Goal: Task Accomplishment & Management: Use online tool/utility

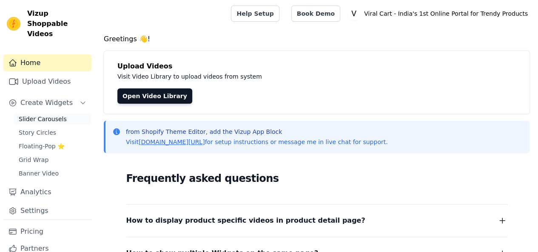
click at [64, 113] on link "Slider Carousels" at bounding box center [53, 119] width 78 height 12
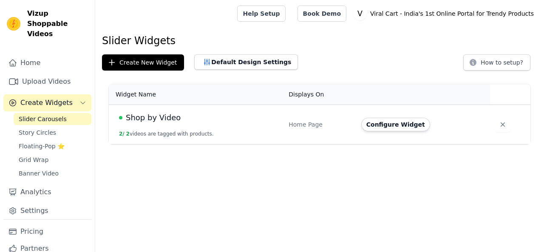
click at [368, 123] on button "Configure Widget" at bounding box center [396, 125] width 69 height 14
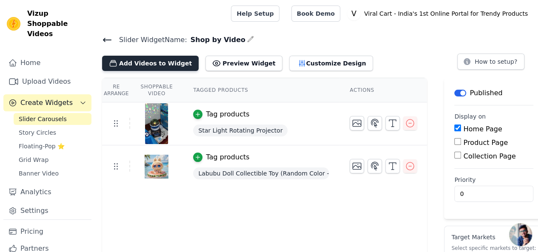
click at [136, 64] on button "Add Videos to Widget" at bounding box center [150, 63] width 97 height 15
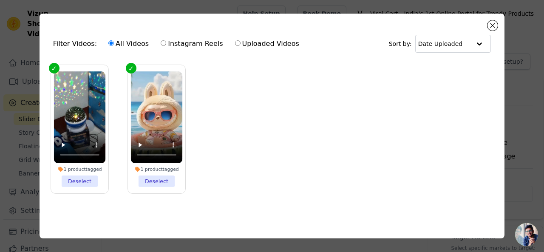
click at [170, 42] on label "Instagram Reels" at bounding box center [191, 43] width 63 height 11
click at [166, 42] on input "Instagram Reels" at bounding box center [164, 43] width 6 height 6
radio input "true"
click at [137, 45] on label "All Videos" at bounding box center [128, 43] width 41 height 11
click at [114, 45] on input "All Videos" at bounding box center [111, 43] width 6 height 6
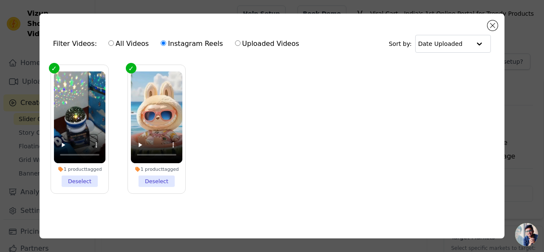
radio input "true"
click at [436, 49] on input "text" at bounding box center [445, 43] width 53 height 17
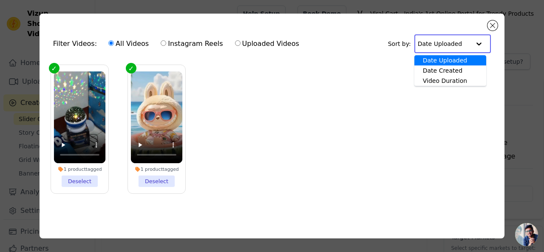
click at [333, 113] on ul "1 product tagged Deselect 1 product tagged Deselect" at bounding box center [272, 135] width 452 height 151
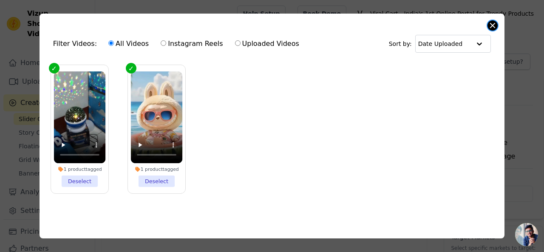
click at [493, 27] on button "Close modal" at bounding box center [493, 25] width 10 height 10
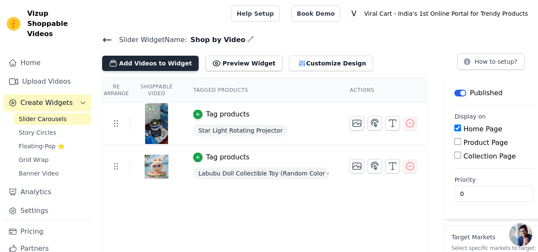
click at [156, 68] on button "Add Videos to Widget" at bounding box center [150, 63] width 97 height 15
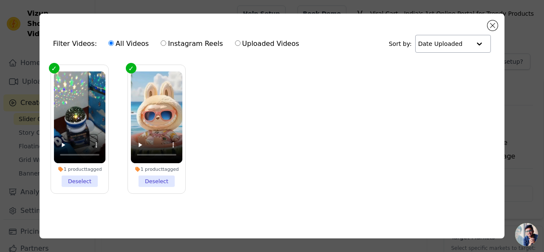
click at [449, 51] on input "text" at bounding box center [445, 43] width 53 height 17
click at [488, 24] on button "Close modal" at bounding box center [493, 25] width 10 height 10
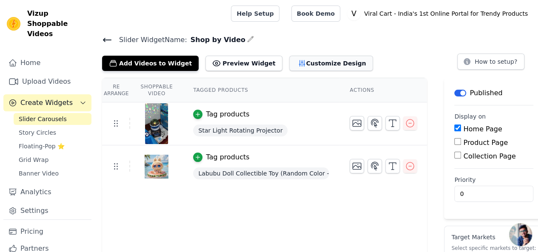
click at [294, 66] on button "Customize Design" at bounding box center [331, 63] width 84 height 15
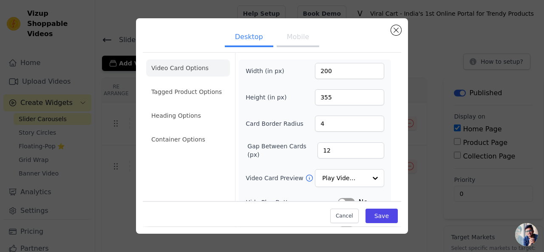
click at [391, 34] on ul "Desktop Mobile" at bounding box center [272, 38] width 259 height 26
click at [168, 101] on ul "Video Card Options Tagged Product Options Heading Options Container Options" at bounding box center [188, 103] width 84 height 95
click at [170, 91] on li "Tagged Product Options" at bounding box center [188, 91] width 84 height 17
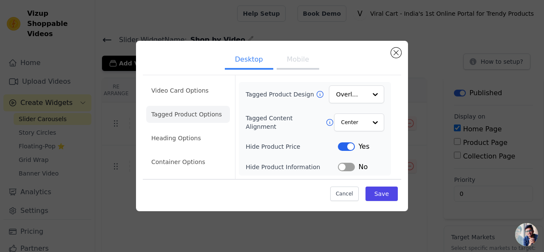
click at [172, 113] on li "Tagged Product Options" at bounding box center [188, 114] width 84 height 17
click at [171, 140] on li "Heading Options" at bounding box center [188, 138] width 84 height 17
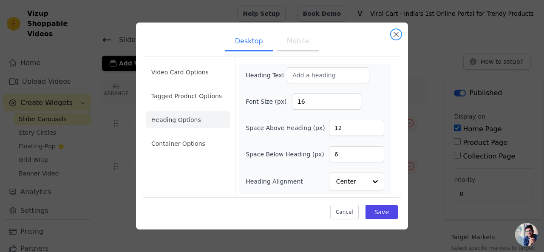
click at [395, 33] on button "Close modal" at bounding box center [396, 34] width 10 height 10
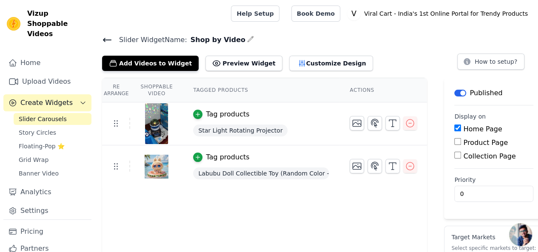
click at [106, 38] on icon at bounding box center [107, 40] width 10 height 10
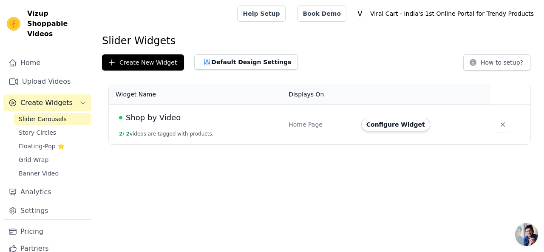
click at [183, 124] on td "Shop by Video 2 / 2 videos are tagged with products." at bounding box center [196, 125] width 175 height 40
click at [413, 125] on button "Configure Widget" at bounding box center [396, 125] width 69 height 14
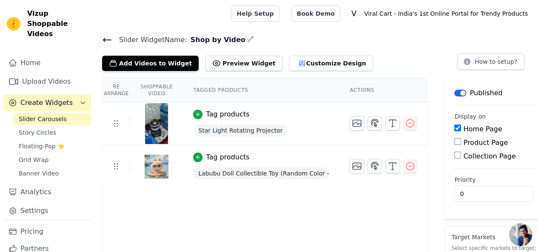
click at [231, 40] on h4 "Slider Widget Name: Shop by Video" at bounding box center [316, 39] width 429 height 11
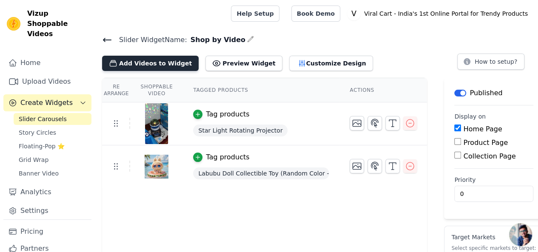
click at [136, 65] on button "Add Videos to Widget" at bounding box center [150, 63] width 97 height 15
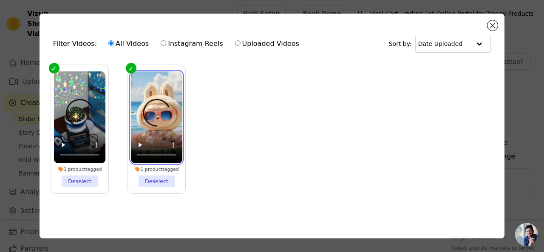
click at [138, 79] on video at bounding box center [157, 117] width 52 height 92
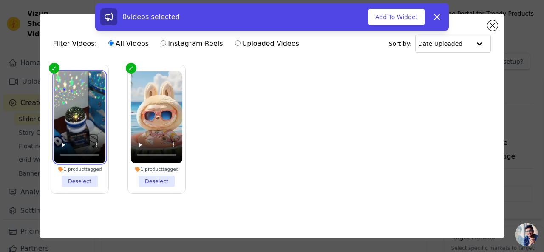
click at [98, 97] on video at bounding box center [80, 117] width 52 height 92
click at [128, 67] on label "1 product tagged Deselect" at bounding box center [157, 129] width 58 height 129
click at [0, 0] on input "1 product tagged Deselect" at bounding box center [0, 0] width 0 height 0
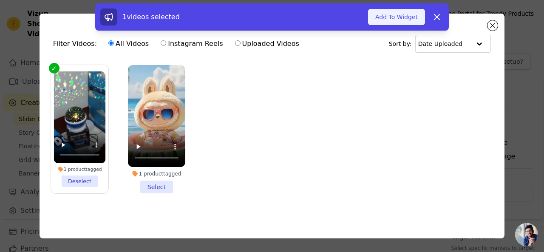
click at [404, 17] on button "Add To Widget" at bounding box center [396, 17] width 57 height 16
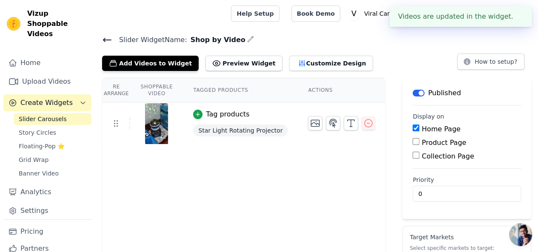
click at [167, 119] on div at bounding box center [157, 123] width 52 height 41
click at [154, 121] on img at bounding box center [157, 123] width 24 height 41
click at [225, 127] on span "Star Light Rotating Projector" at bounding box center [240, 131] width 94 height 12
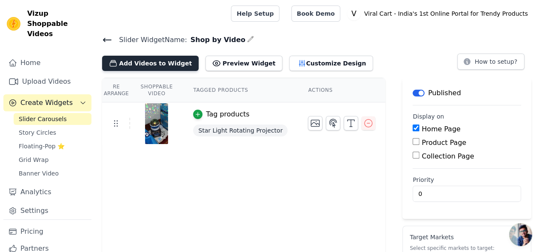
click at [160, 63] on button "Add Videos to Widget" at bounding box center [150, 63] width 97 height 15
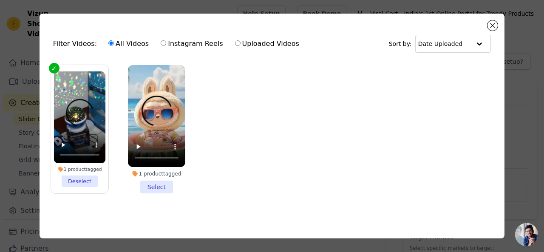
click at [161, 45] on input "Instagram Reels" at bounding box center [164, 43] width 6 height 6
radio input "true"
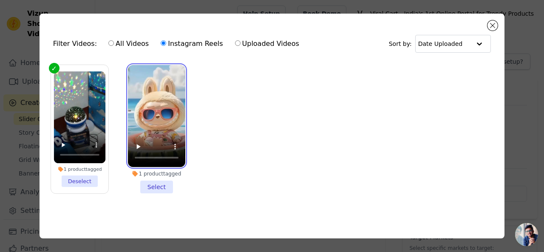
click at [133, 105] on video at bounding box center [156, 116] width 57 height 102
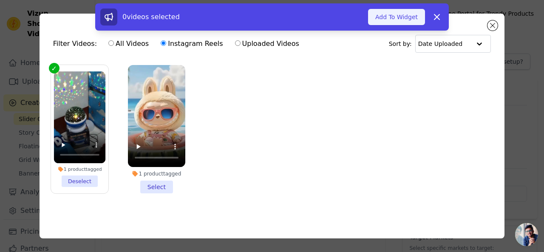
click at [390, 15] on button "Add To Widget" at bounding box center [396, 17] width 57 height 16
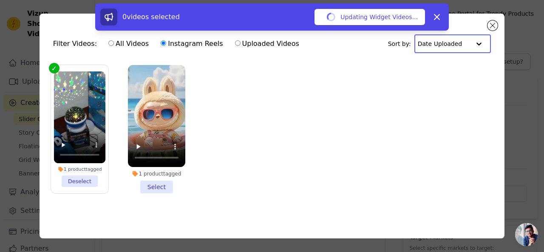
click at [464, 47] on input "text" at bounding box center [444, 43] width 53 height 17
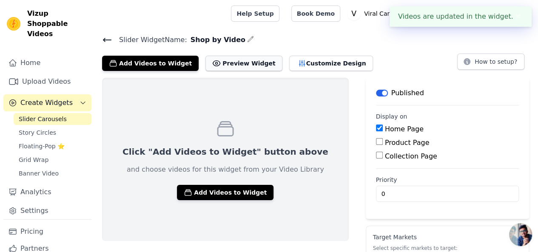
click at [220, 68] on button "Preview Widget" at bounding box center [243, 63] width 77 height 15
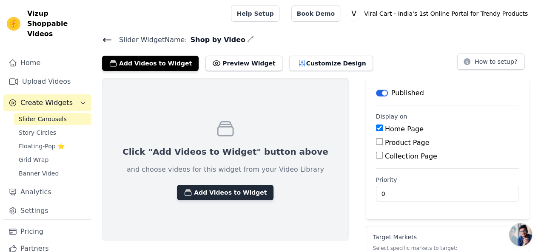
click at [214, 198] on button "Add Videos to Widget" at bounding box center [225, 192] width 97 height 15
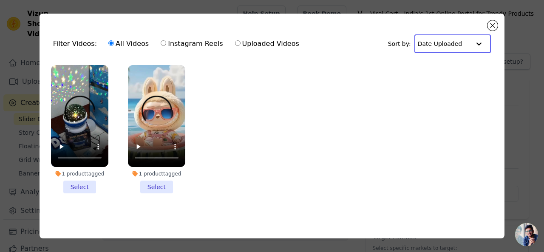
click at [437, 42] on input "text" at bounding box center [444, 43] width 53 height 17
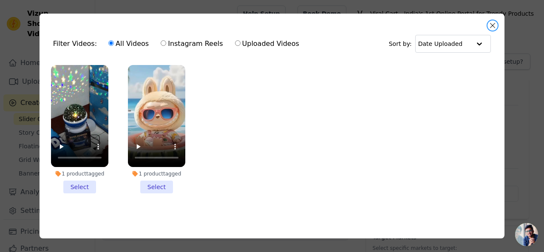
click at [497, 25] on button "Close modal" at bounding box center [493, 25] width 10 height 10
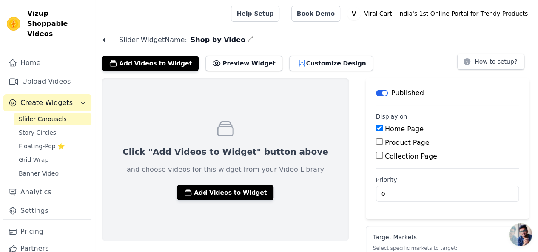
click at [106, 42] on icon at bounding box center [107, 40] width 10 height 10
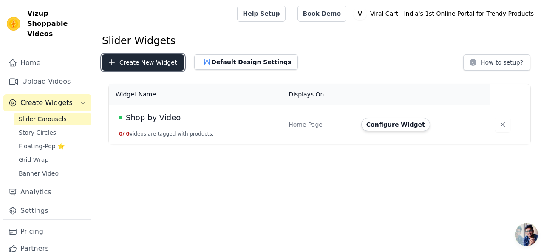
click at [147, 60] on button "Create New Widget" at bounding box center [143, 62] width 82 height 16
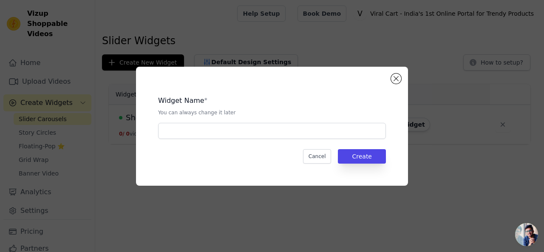
click at [184, 121] on div "Widget Name * You can always change it later" at bounding box center [272, 114] width 228 height 50
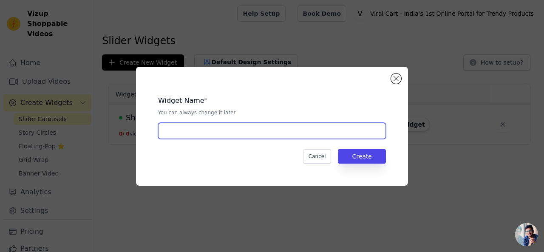
click at [184, 126] on input "text" at bounding box center [272, 131] width 228 height 16
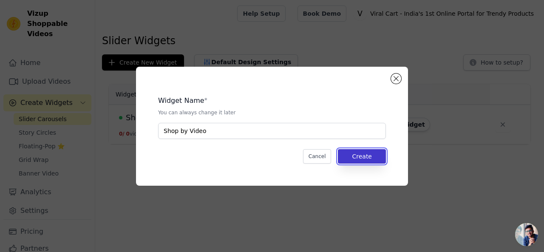
click at [366, 153] on button "Create" at bounding box center [362, 156] width 48 height 14
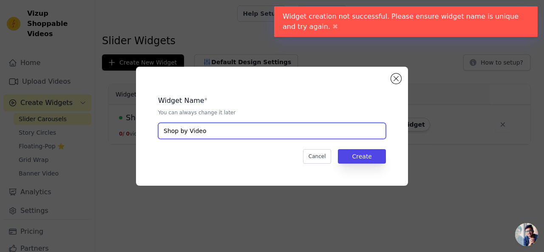
click at [208, 137] on input "Shop by Video" at bounding box center [272, 131] width 228 height 16
click at [209, 135] on input "Shop by Video" at bounding box center [272, 131] width 228 height 16
click at [200, 134] on input "Shop by Video" at bounding box center [272, 131] width 228 height 16
click at [184, 131] on input "Shop by Video" at bounding box center [272, 131] width 228 height 16
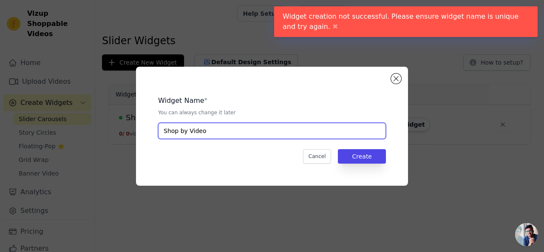
click at [178, 131] on input "Shop by Video" at bounding box center [272, 131] width 228 height 16
click at [215, 131] on input "Shop by Video" at bounding box center [272, 131] width 228 height 16
click at [216, 131] on input "Shop by Video" at bounding box center [272, 131] width 228 height 16
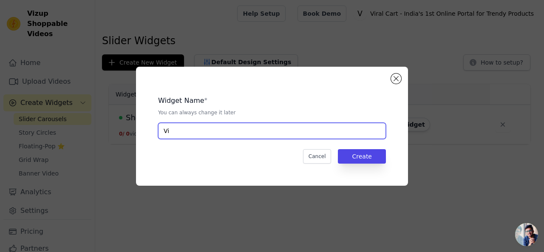
type input "V"
type input "View and Buy"
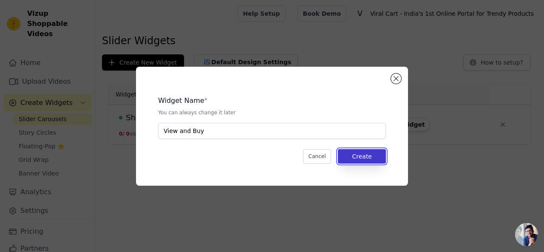
click at [353, 153] on button "Create" at bounding box center [362, 156] width 48 height 14
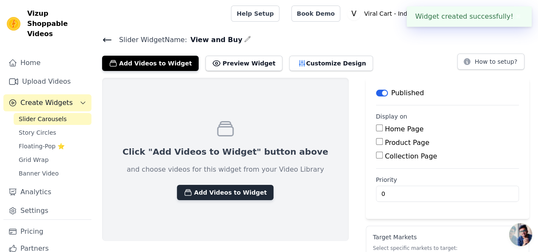
click at [198, 193] on button "Add Videos to Widget" at bounding box center [225, 192] width 97 height 15
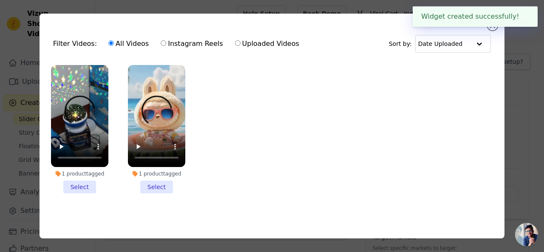
click at [528, 16] on button "✖" at bounding box center [525, 16] width 10 height 10
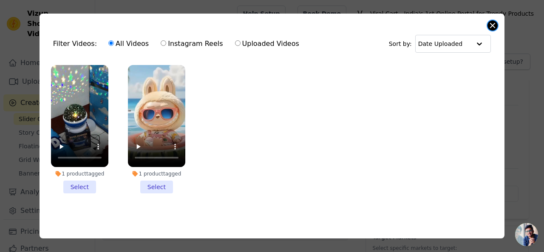
click at [491, 26] on button "Close modal" at bounding box center [493, 25] width 10 height 10
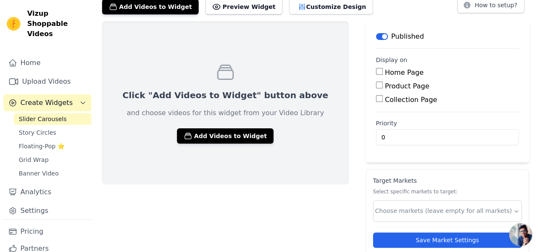
scroll to position [76, 0]
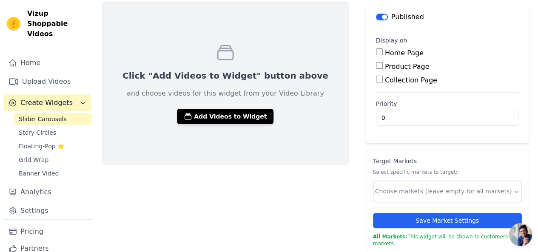
click at [262, 97] on p "and choose videos for this widget from your Video Library" at bounding box center [225, 93] width 197 height 10
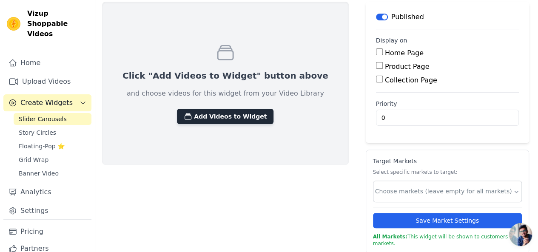
click at [231, 120] on button "Add Videos to Widget" at bounding box center [225, 116] width 97 height 15
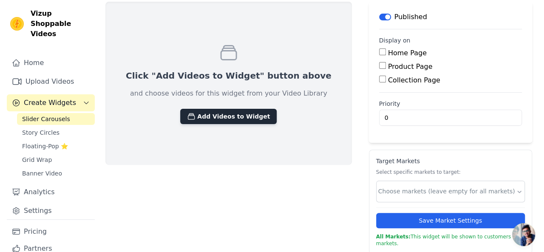
scroll to position [0, 0]
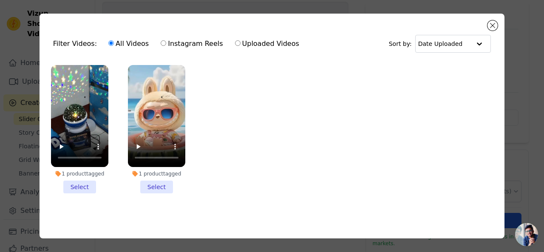
click at [184, 48] on label "Instagram Reels" at bounding box center [191, 43] width 63 height 11
click at [166, 46] on input "Instagram Reels" at bounding box center [164, 43] width 6 height 6
radio input "true"
click at [184, 48] on label "Instagram Reels" at bounding box center [191, 43] width 63 height 11
click at [166, 46] on input "Instagram Reels" at bounding box center [164, 43] width 6 height 6
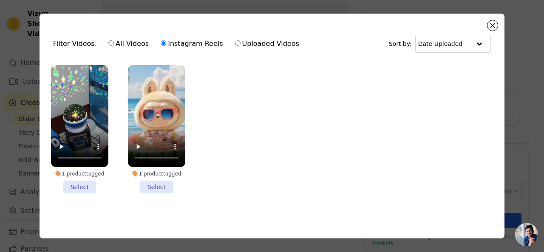
click at [93, 47] on div "Filter Videos: All Videos Instagram Reels Uploaded Videos" at bounding box center [178, 44] width 251 height 20
click at [108, 43] on input "All Videos" at bounding box center [111, 43] width 6 height 6
radio input "true"
click at [422, 43] on input "text" at bounding box center [445, 43] width 53 height 17
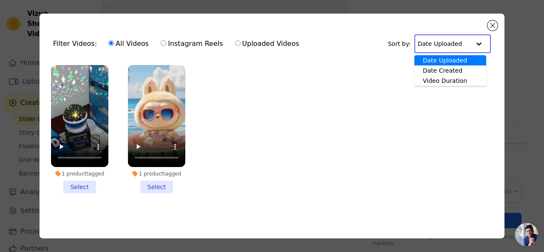
drag, startPoint x: 503, startPoint y: 11, endPoint x: 500, endPoint y: 21, distance: 10.1
click at [503, 15] on div "Filter Videos: All Videos Instagram Reels Uploaded Videos Sort by: Date Uploade…" at bounding box center [272, 126] width 517 height 252
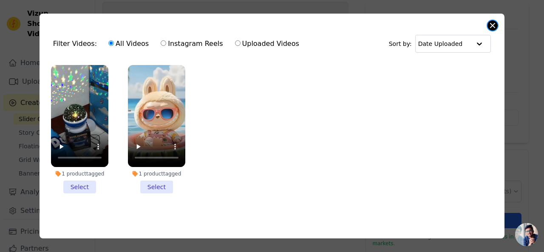
click at [497, 24] on button "Close modal" at bounding box center [493, 25] width 10 height 10
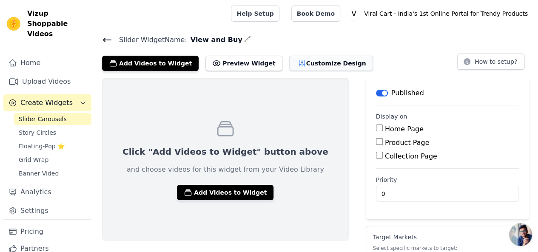
click at [296, 58] on button "Customize Design" at bounding box center [331, 63] width 84 height 15
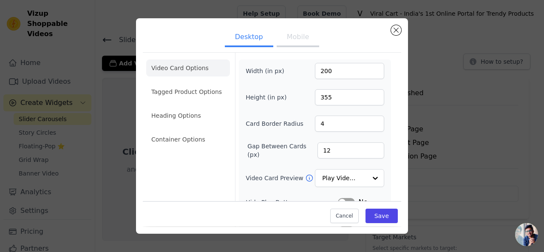
click at [292, 37] on button "Mobile" at bounding box center [298, 37] width 43 height 19
click at [191, 97] on li "Tagged Product Options" at bounding box center [188, 91] width 84 height 17
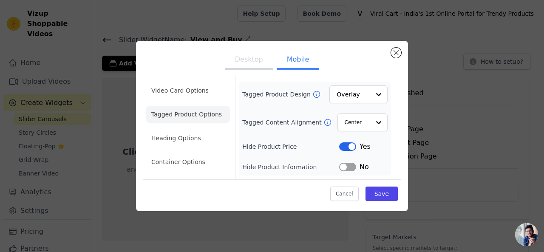
click at [194, 132] on li "Heading Options" at bounding box center [188, 138] width 84 height 17
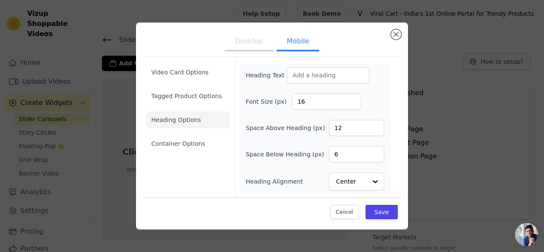
click at [187, 148] on li "Container Options" at bounding box center [188, 143] width 84 height 17
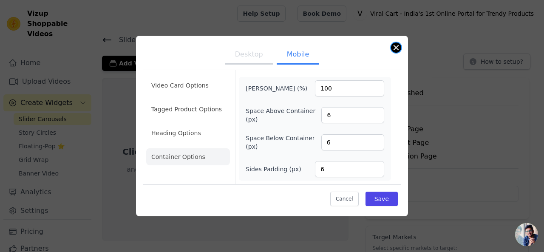
click at [396, 50] on button "Close modal" at bounding box center [396, 48] width 10 height 10
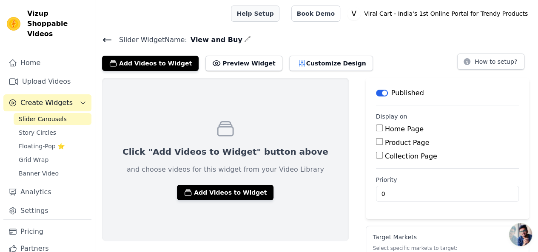
click at [271, 6] on link "Help Setup" at bounding box center [255, 14] width 48 height 16
click at [212, 67] on button "Preview Widget" at bounding box center [243, 63] width 77 height 15
click at [294, 66] on button "Customize Design" at bounding box center [331, 63] width 84 height 15
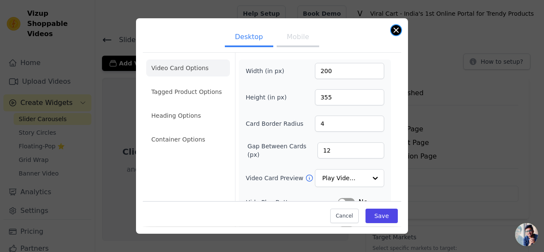
click at [400, 31] on button "Close modal" at bounding box center [396, 30] width 10 height 10
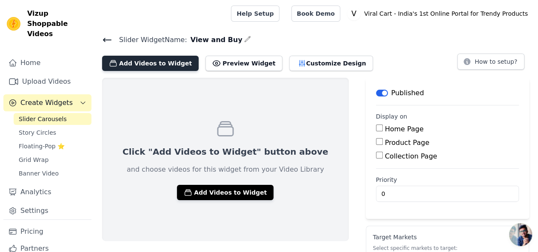
click at [165, 62] on button "Add Videos to Widget" at bounding box center [150, 63] width 97 height 15
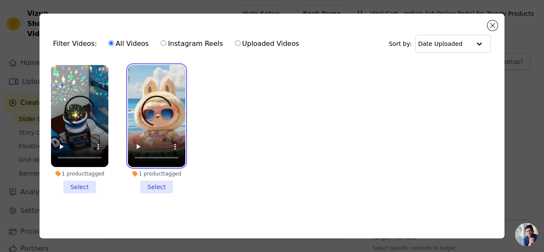
click at [168, 80] on video at bounding box center [156, 116] width 57 height 102
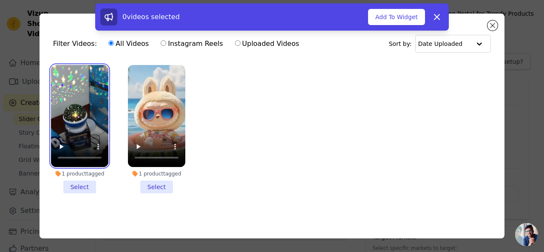
click at [93, 108] on video at bounding box center [79, 116] width 57 height 102
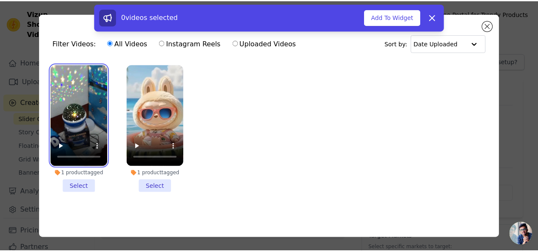
scroll to position [2, 0]
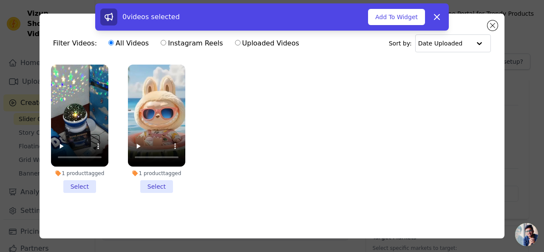
drag, startPoint x: 96, startPoint y: 183, endPoint x: 73, endPoint y: 185, distance: 23.4
click at [95, 183] on li "1 product tagged Select" at bounding box center [79, 129] width 57 height 128
click at [0, 0] on input "1 product tagged Select" at bounding box center [0, 0] width 0 height 0
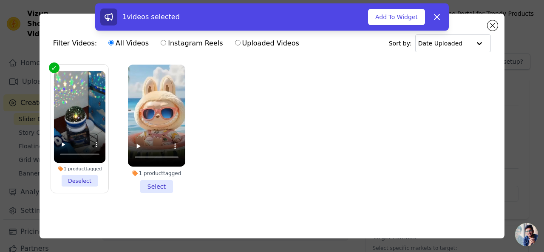
click at [73, 185] on label "1 product tagged Deselect" at bounding box center [80, 128] width 58 height 129
click at [0, 0] on input "1 product tagged Deselect" at bounding box center [0, 0] width 0 height 0
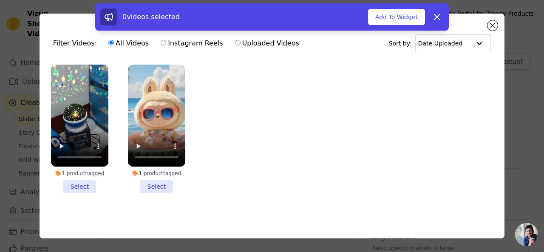
click at [88, 183] on li "1 product tagged Select" at bounding box center [79, 129] width 57 height 128
click at [0, 0] on input "1 product tagged Select" at bounding box center [0, 0] width 0 height 0
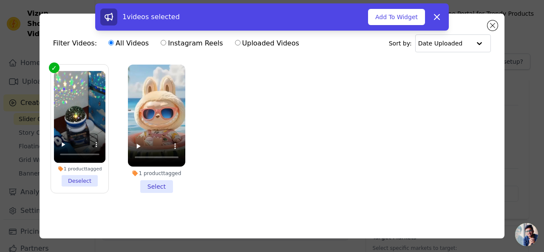
click at [151, 184] on li "1 product tagged Select" at bounding box center [156, 129] width 57 height 128
click at [0, 0] on input "1 product tagged Select" at bounding box center [0, 0] width 0 height 0
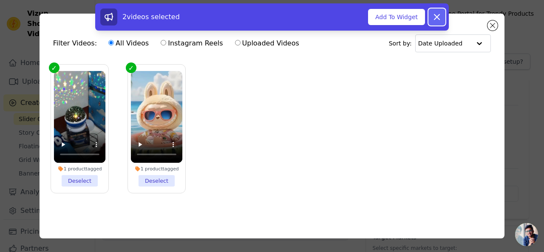
click at [436, 14] on icon at bounding box center [437, 17] width 10 height 10
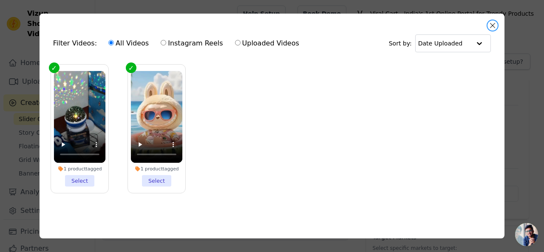
click at [493, 27] on button "Close modal" at bounding box center [493, 25] width 10 height 10
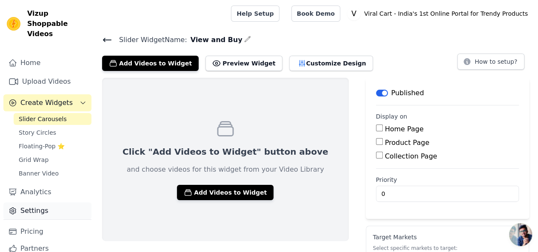
click at [38, 202] on link "Settings" at bounding box center [47, 210] width 88 height 17
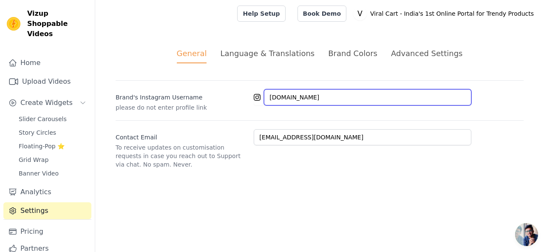
click at [339, 94] on input "[DOMAIN_NAME]" at bounding box center [368, 97] width 208 height 16
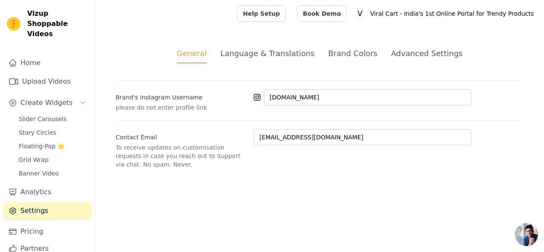
click at [406, 39] on div "General Language & Translations Brand Colors Advanced Settings unsaved changes …" at bounding box center [319, 108] width 449 height 162
click at [405, 53] on div "Advanced Settings" at bounding box center [426, 53] width 71 height 11
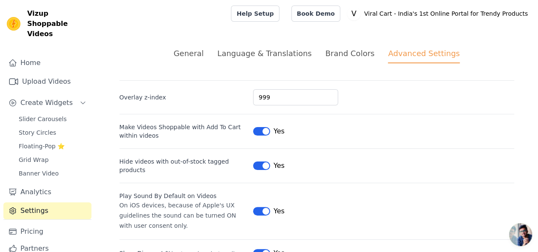
click at [288, 57] on div "Language & Translations" at bounding box center [264, 53] width 94 height 11
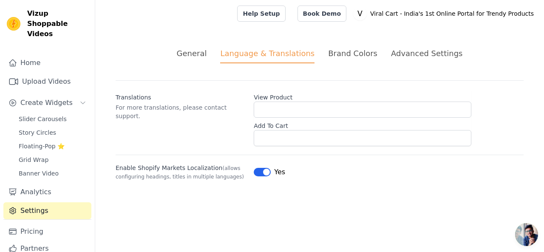
click at [349, 57] on div "Brand Colors" at bounding box center [352, 53] width 49 height 11
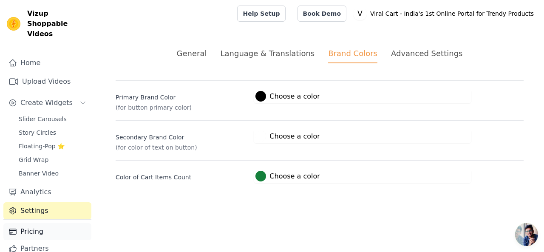
scroll to position [18, 0]
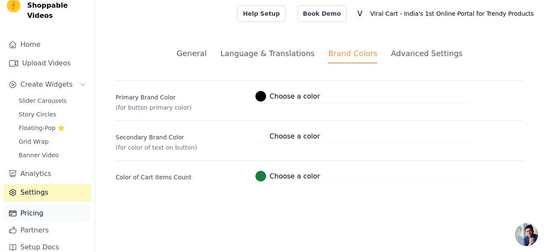
click at [52, 205] on link "Pricing" at bounding box center [47, 213] width 88 height 17
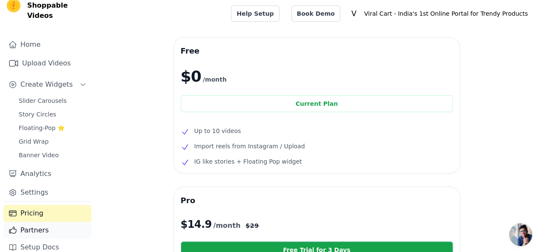
click at [44, 222] on link "Partners" at bounding box center [47, 230] width 88 height 17
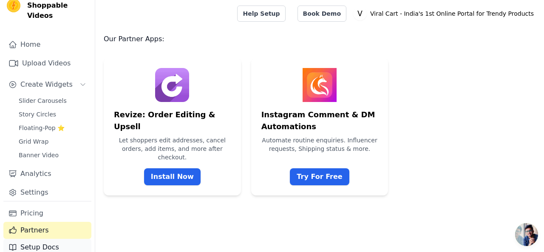
click at [43, 239] on link "Setup Docs" at bounding box center [47, 247] width 88 height 17
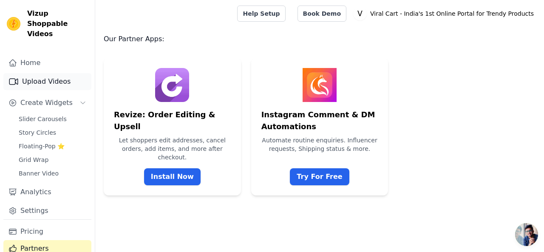
click at [48, 77] on link "Upload Videos" at bounding box center [47, 81] width 88 height 17
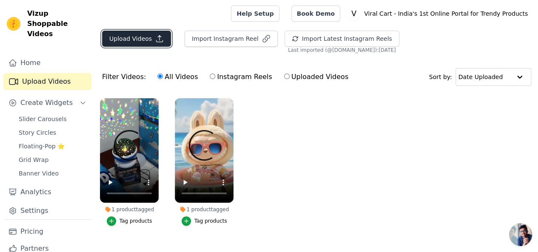
click at [125, 41] on button "Upload Videos" at bounding box center [136, 39] width 69 height 16
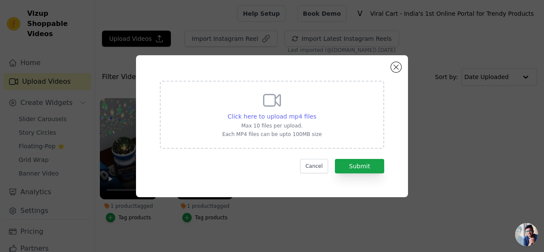
click at [292, 120] on span "Click here to upload mp4 files" at bounding box center [272, 116] width 89 height 7
click at [316, 112] on input "Click here to upload mp4 files Max 10 files per upload. Each MP4 files can be u…" at bounding box center [316, 112] width 0 height 0
click at [395, 67] on button "Close modal" at bounding box center [396, 67] width 10 height 10
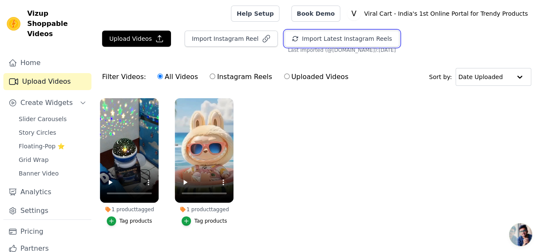
click at [305, 42] on button "Import Latest Instagram Reels" at bounding box center [342, 39] width 115 height 16
click at [232, 85] on div "All Videos Instagram Reels Uploaded Videos" at bounding box center [253, 77] width 200 height 20
click at [225, 79] on label "Instagram Reels" at bounding box center [240, 76] width 63 height 11
click at [215, 79] on input "Instagram Reels" at bounding box center [213, 77] width 6 height 6
radio input "true"
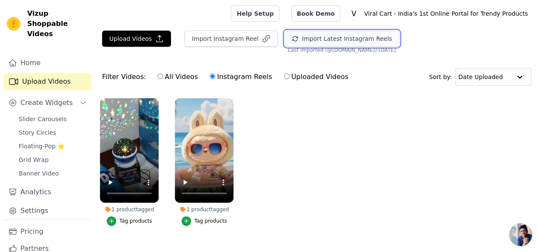
click at [333, 43] on button "Import Latest Instagram Reels" at bounding box center [342, 39] width 115 height 16
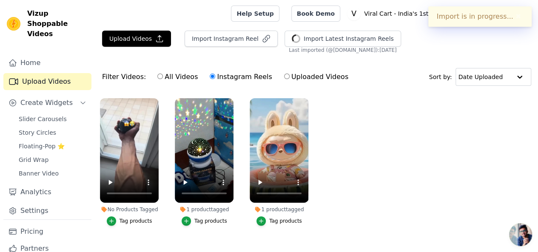
click at [125, 218] on div "Tag products" at bounding box center [136, 221] width 33 height 7
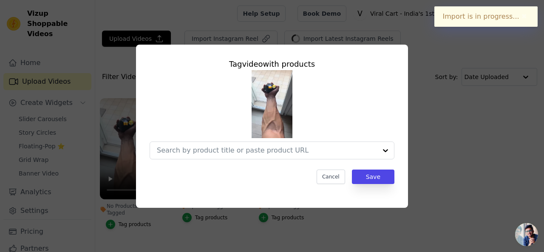
click at [262, 137] on img at bounding box center [272, 104] width 41 height 68
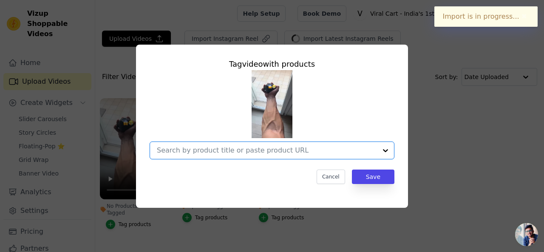
click at [258, 148] on input "No Products Tagged Tag video with products Option undefined, selected. Select i…" at bounding box center [267, 150] width 220 height 8
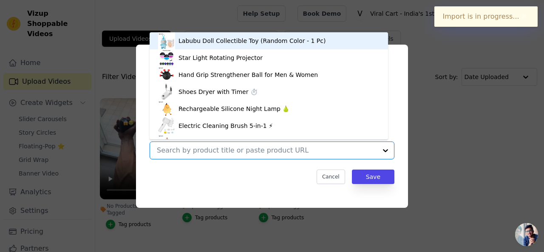
scroll to position [12, 0]
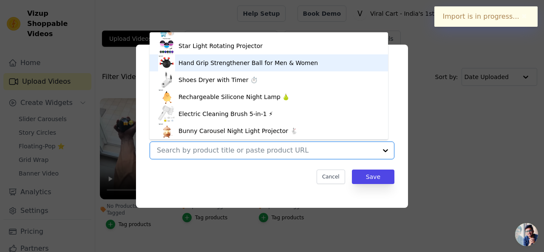
click at [243, 60] on div "Hand Grip Strengthener Ball for Men & Women" at bounding box center [249, 63] width 140 height 9
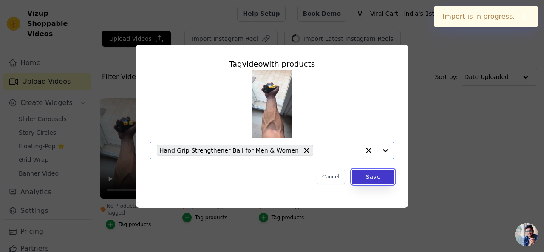
click at [373, 174] on button "Save" at bounding box center [373, 177] width 43 height 14
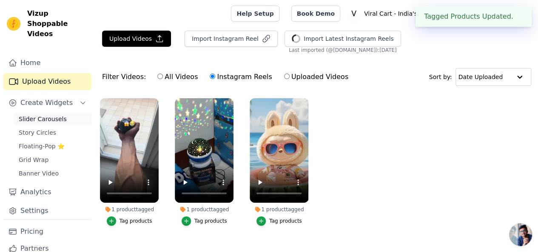
click at [52, 115] on span "Slider Carousels" at bounding box center [43, 119] width 48 height 9
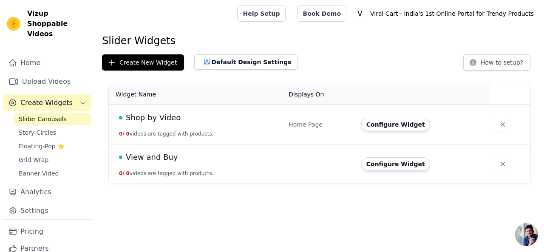
click at [163, 116] on span "Shop by Video" at bounding box center [153, 118] width 55 height 12
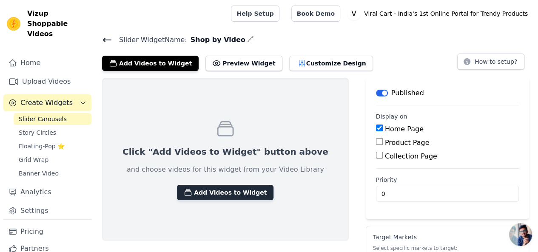
click at [214, 194] on button "Add Videos to Widget" at bounding box center [225, 192] width 97 height 15
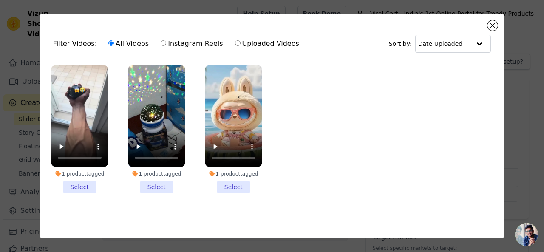
click at [75, 184] on li "1 product tagged Select" at bounding box center [79, 129] width 57 height 128
click at [0, 0] on input "1 product tagged Select" at bounding box center [0, 0] width 0 height 0
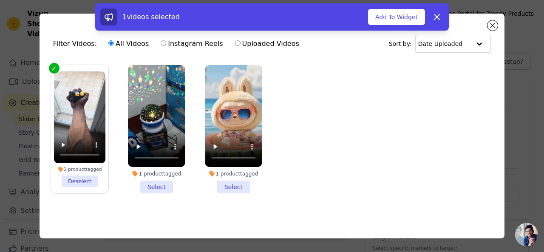
click at [155, 185] on li "1 product tagged Select" at bounding box center [156, 129] width 57 height 128
click at [0, 0] on input "1 product tagged Select" at bounding box center [0, 0] width 0 height 0
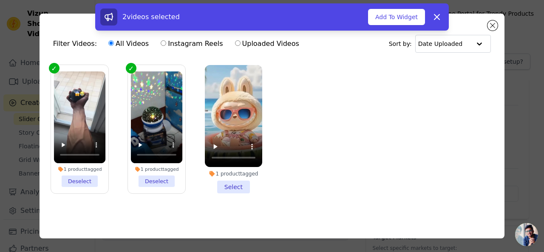
click at [228, 189] on li "1 product tagged Select" at bounding box center [233, 129] width 57 height 128
click at [0, 0] on input "1 product tagged Select" at bounding box center [0, 0] width 0 height 0
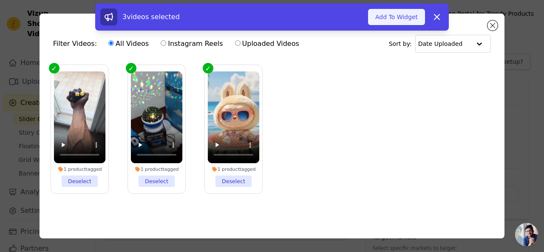
click at [389, 22] on button "Add To Widget" at bounding box center [396, 17] width 57 height 16
